Goal: Task Accomplishment & Management: Manage account settings

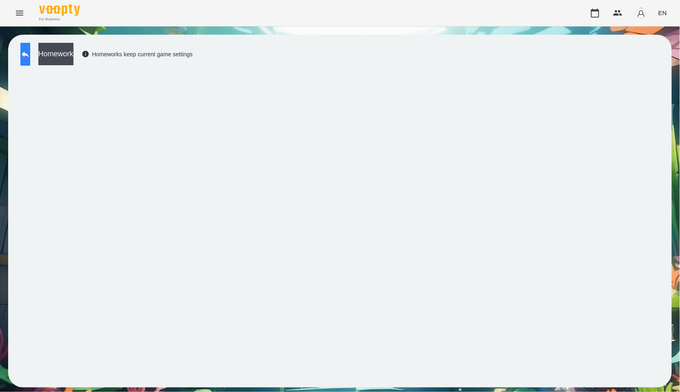
click at [30, 55] on icon at bounding box center [25, 54] width 10 height 10
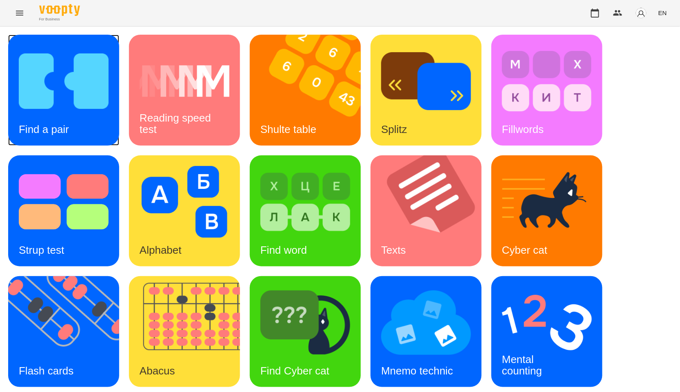
click at [49, 75] on img at bounding box center [64, 81] width 90 height 72
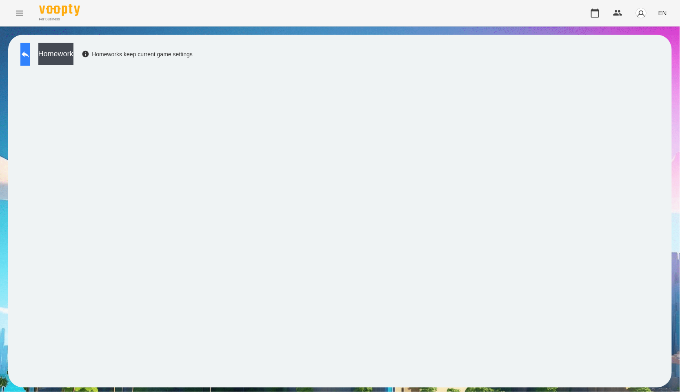
click at [30, 62] on button at bounding box center [25, 54] width 10 height 23
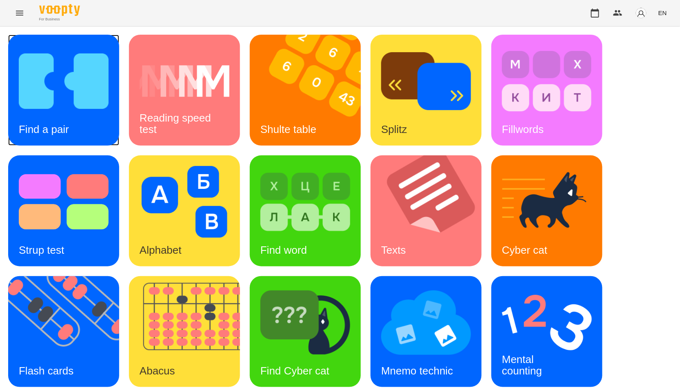
click at [69, 92] on img at bounding box center [64, 81] width 90 height 72
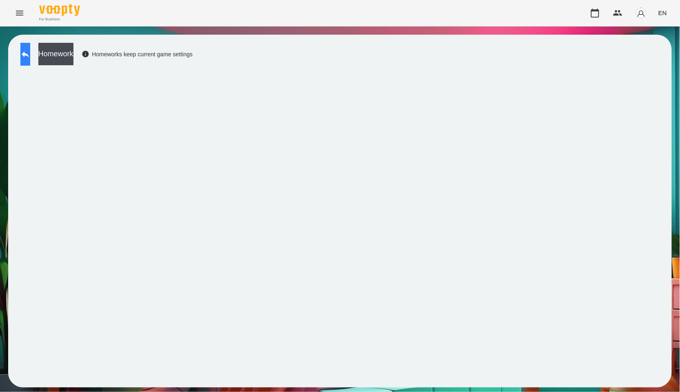
click at [30, 60] on button at bounding box center [25, 54] width 10 height 23
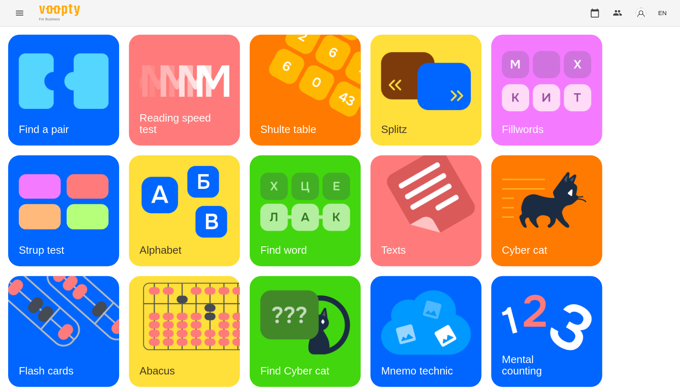
scroll to position [124, 0]
click at [298, 355] on div "Find Cyber cat" at bounding box center [295, 371] width 90 height 32
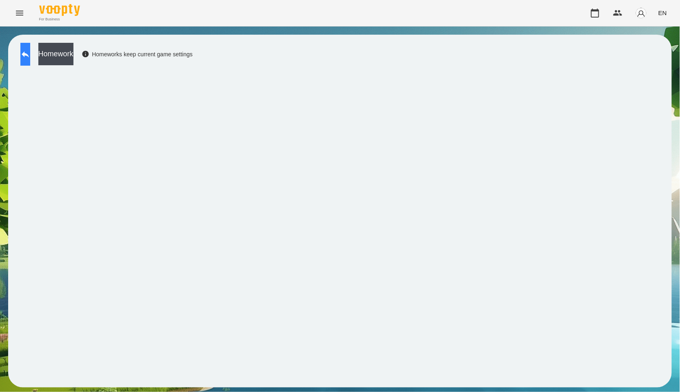
click at [30, 60] on button at bounding box center [25, 54] width 10 height 23
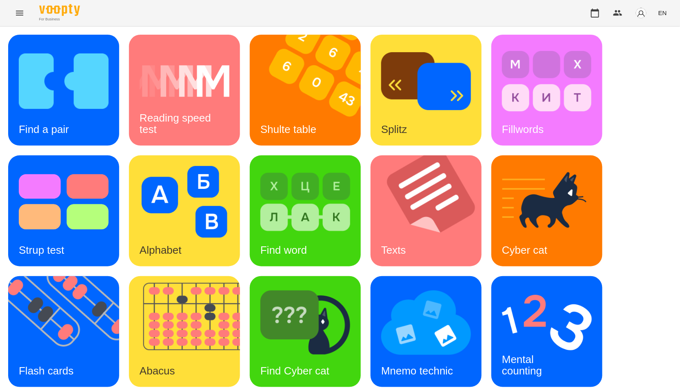
scroll to position [33, 0]
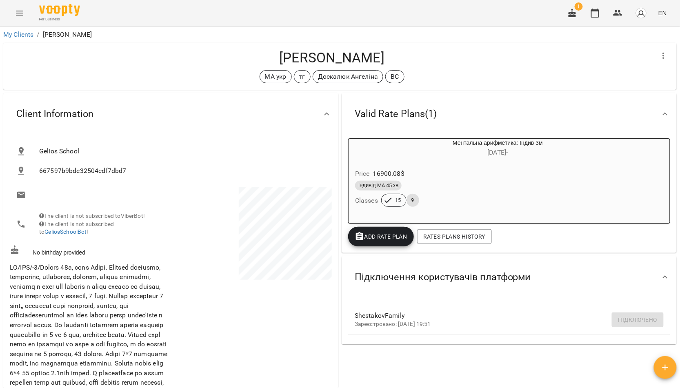
scroll to position [226, 0]
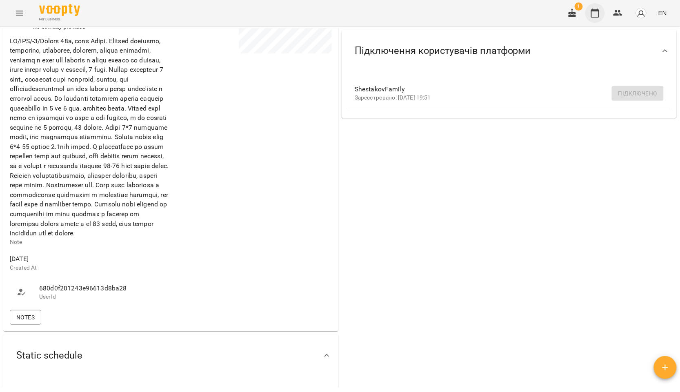
click at [599, 13] on icon "button" at bounding box center [595, 13] width 8 height 9
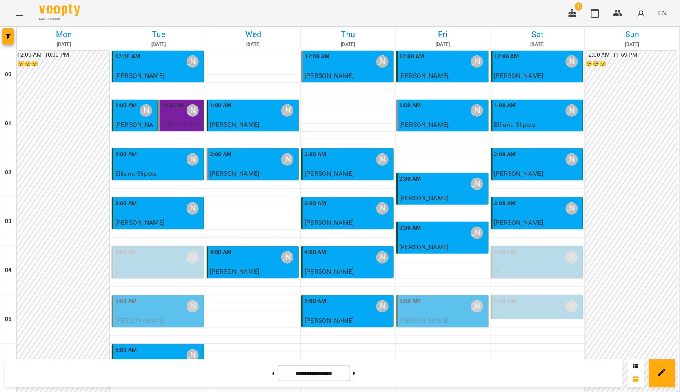
scroll to position [870, 0]
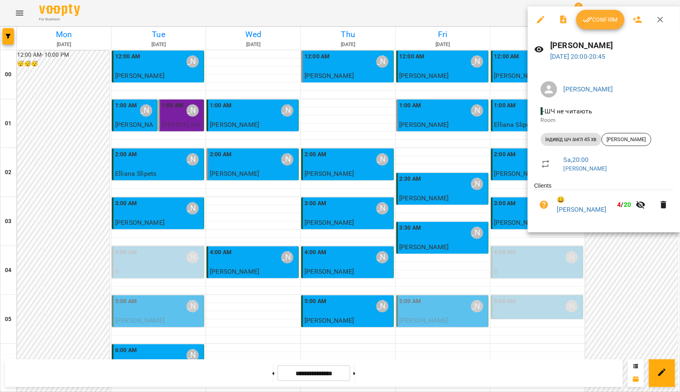
click at [592, 16] on icon "button" at bounding box center [588, 20] width 10 height 10
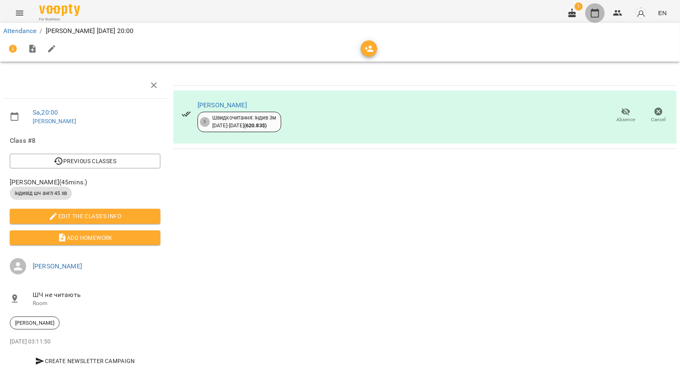
click at [601, 13] on button "button" at bounding box center [595, 13] width 20 height 20
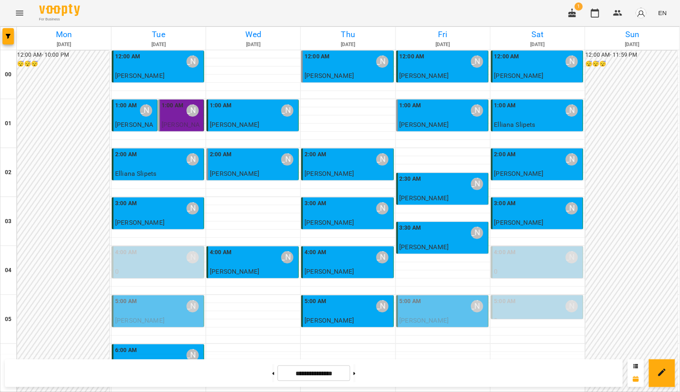
scroll to position [870, 0]
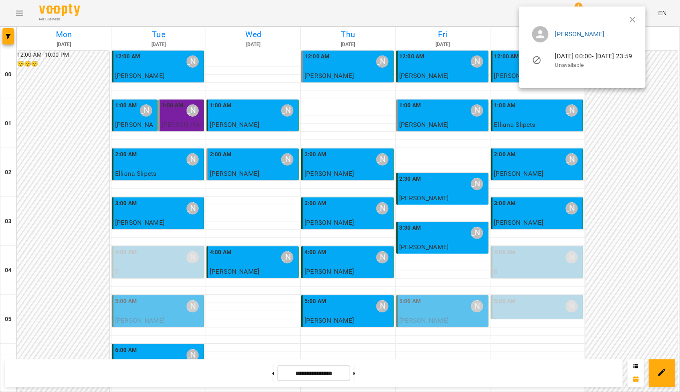
click at [639, 22] on ul "Курбанова Софія 14-09-2025 00:00 - 14-09-2025 23:59 Unavailable" at bounding box center [582, 49] width 113 height 58
click at [639, 20] on ul "Курбанова Софія 14-09-2025 00:00 - 14-09-2025 23:59 Unavailable" at bounding box center [582, 49] width 113 height 58
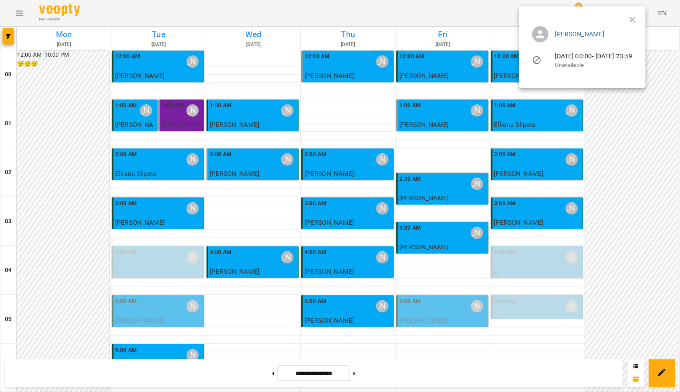
drag, startPoint x: 662, startPoint y: 16, endPoint x: 654, endPoint y: 27, distance: 13.2
click at [637, 16] on icon "button" at bounding box center [633, 20] width 10 height 10
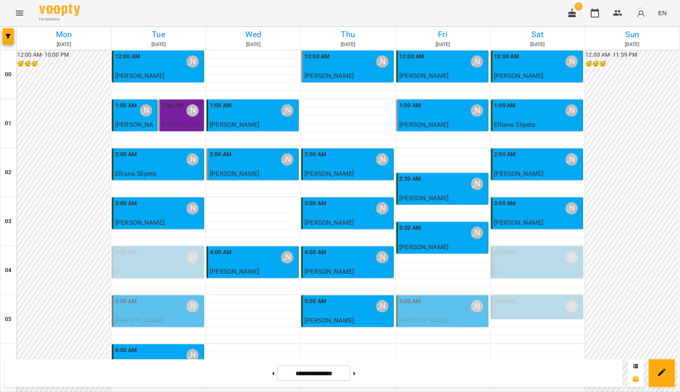
scroll to position [91, 0]
click at [355, 371] on button at bounding box center [354, 373] width 2 height 18
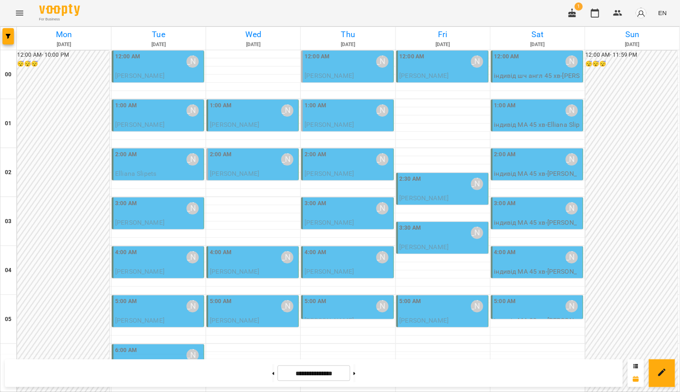
scroll to position [0, 0]
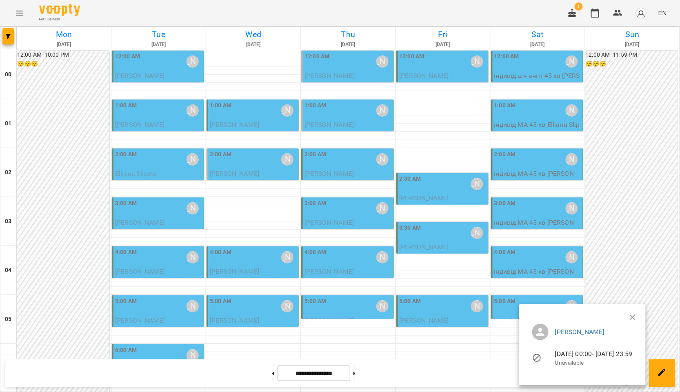
click at [639, 319] on ul "Курбанова Софія 21-09-2025 00:00 - 21-09-2025 23:59 Unavailable" at bounding box center [582, 346] width 113 height 58
click at [639, 318] on ul "Курбанова Софія 21-09-2025 00:00 - 21-09-2025 23:59 Unavailable" at bounding box center [582, 346] width 113 height 58
click at [642, 311] on button "button" at bounding box center [633, 318] width 20 height 20
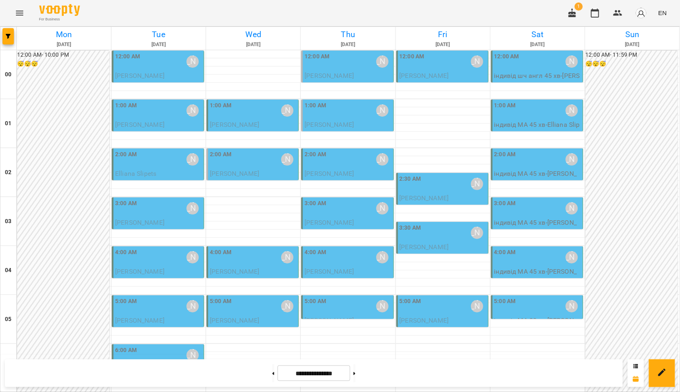
scroll to position [870, 0]
click at [272, 378] on button at bounding box center [273, 373] width 2 height 18
type input "**********"
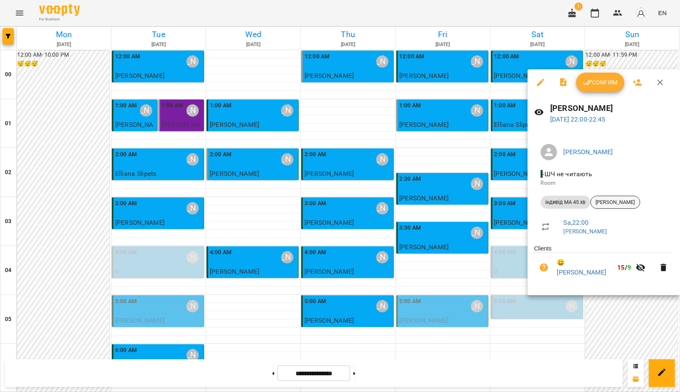
click at [617, 200] on span "Роберт Шестаков" at bounding box center [615, 202] width 49 height 7
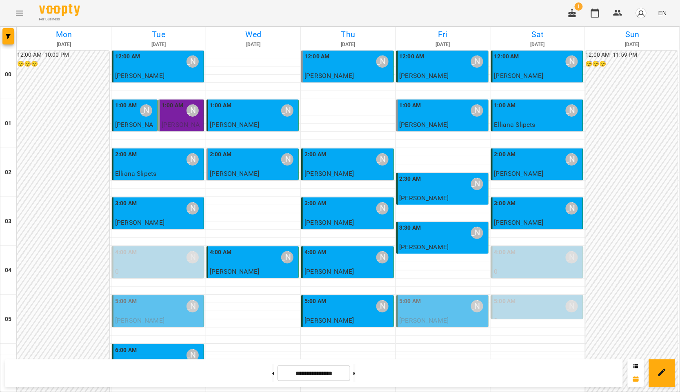
scroll to position [870, 0]
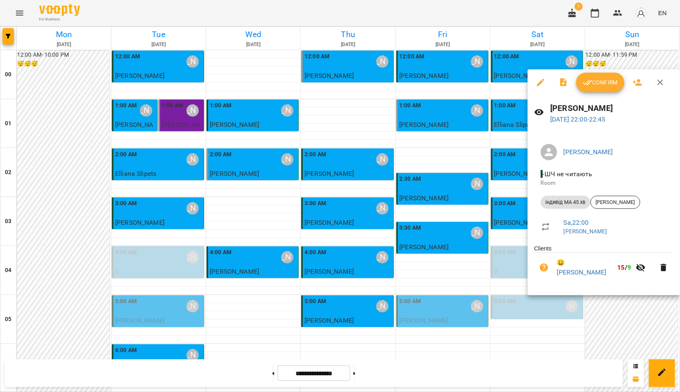
click at [460, 213] on div at bounding box center [340, 196] width 680 height 392
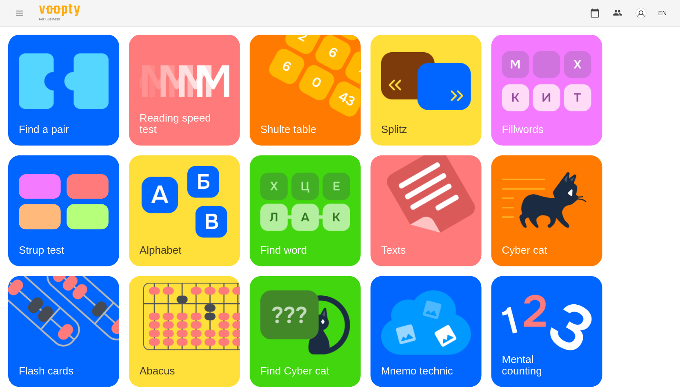
scroll to position [33, 0]
